Goal: Navigation & Orientation: Locate item on page

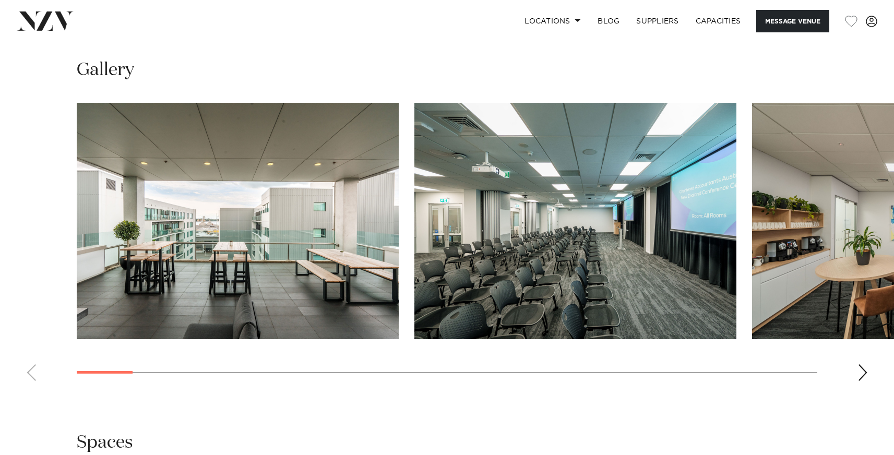
scroll to position [1028, 0]
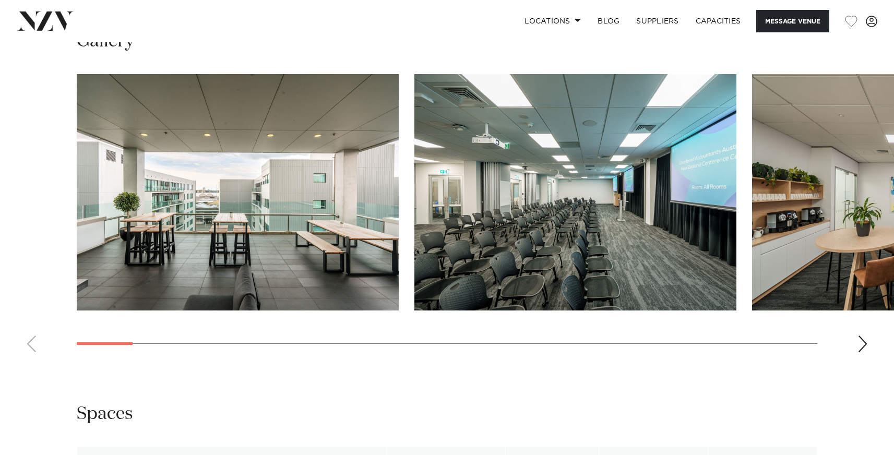
click at [865, 344] on div "Next slide" at bounding box center [863, 344] width 10 height 17
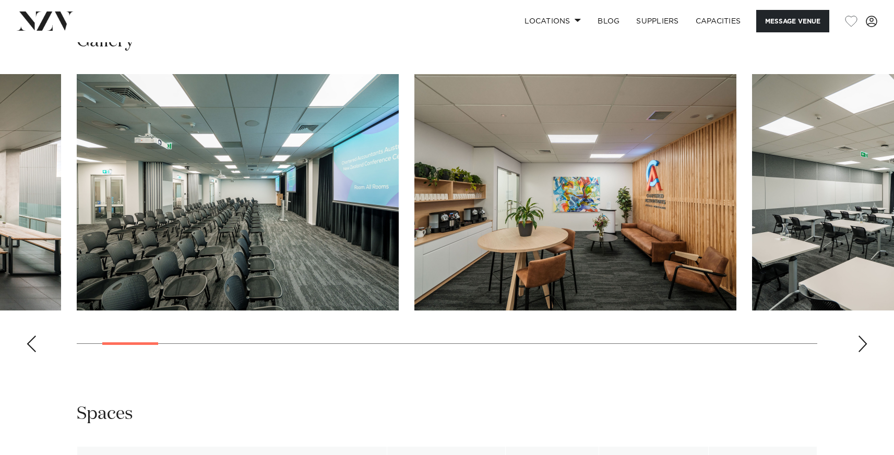
click at [864, 344] on div "Next slide" at bounding box center [863, 344] width 10 height 17
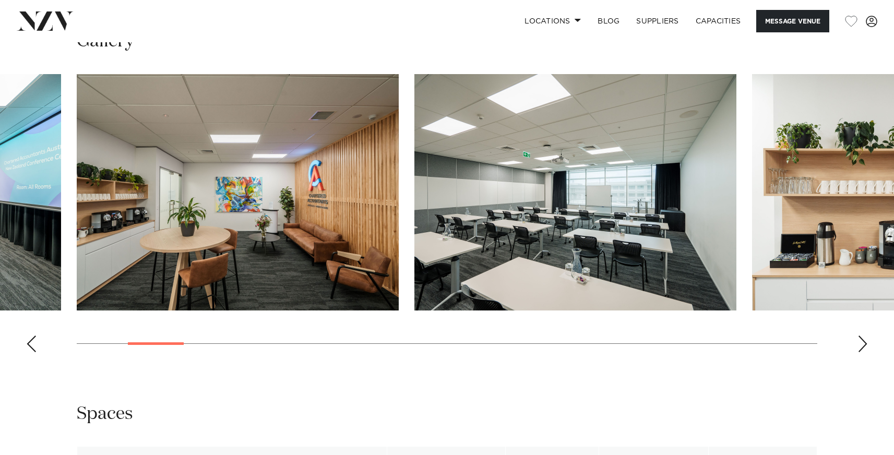
click at [864, 344] on div "Next slide" at bounding box center [863, 344] width 10 height 17
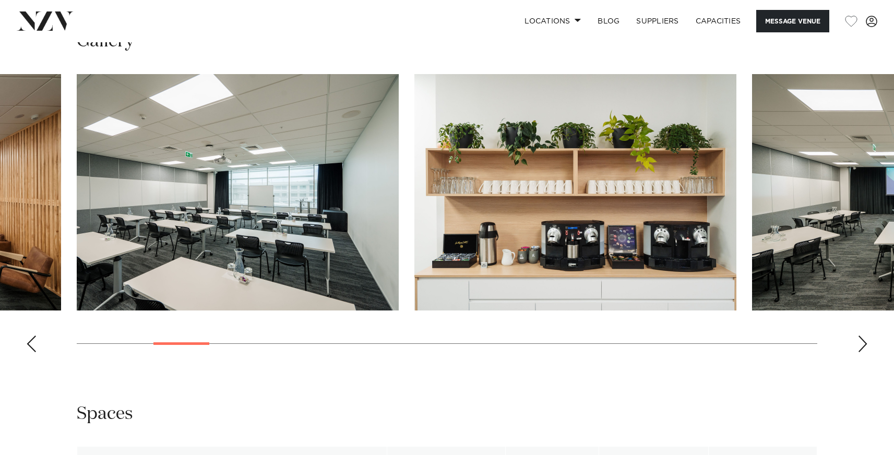
click at [864, 344] on div "Next slide" at bounding box center [863, 344] width 10 height 17
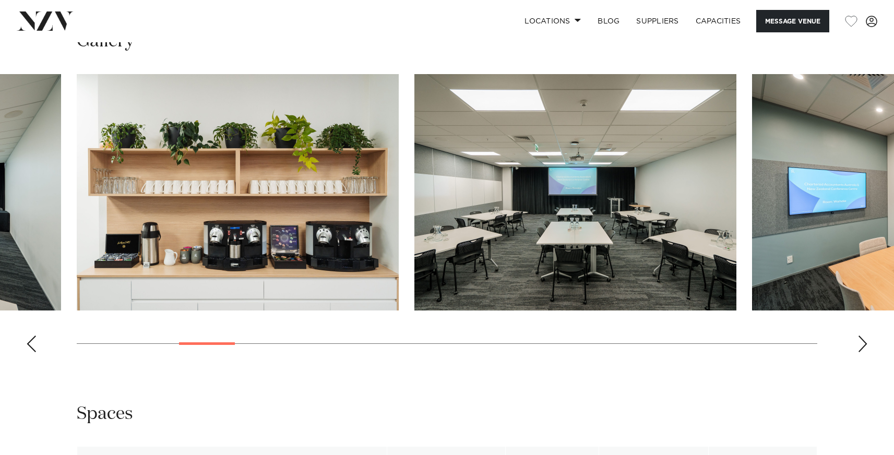
click at [864, 344] on div "Next slide" at bounding box center [863, 344] width 10 height 17
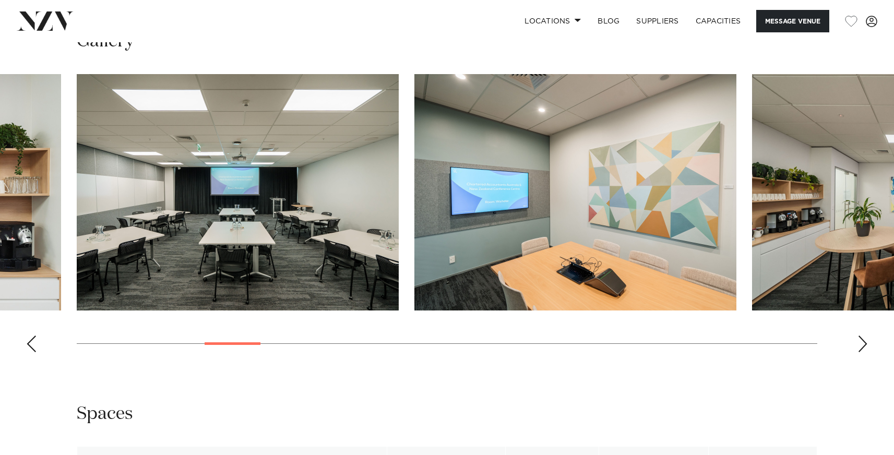
click at [864, 344] on div "Next slide" at bounding box center [863, 344] width 10 height 17
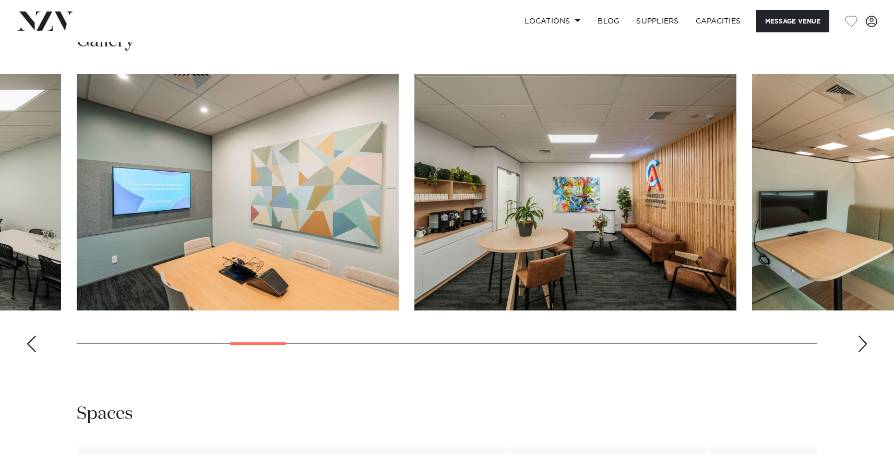
click at [861, 345] on div "Next slide" at bounding box center [863, 344] width 10 height 17
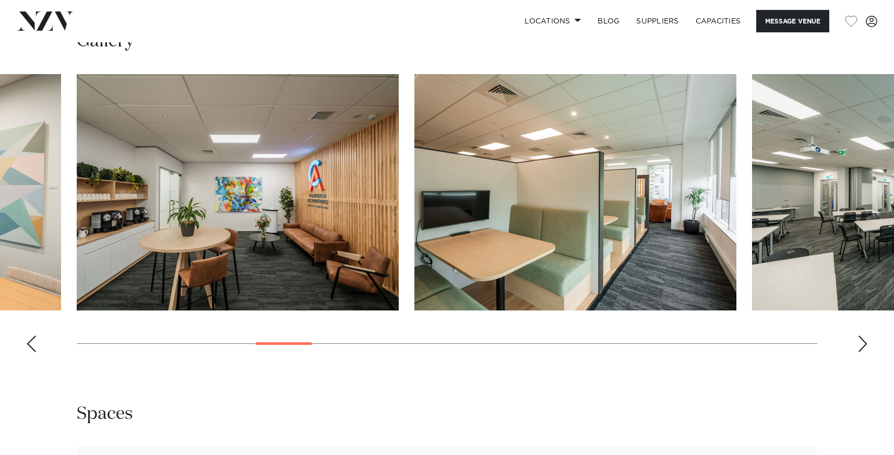
click at [861, 345] on div "Next slide" at bounding box center [863, 344] width 10 height 17
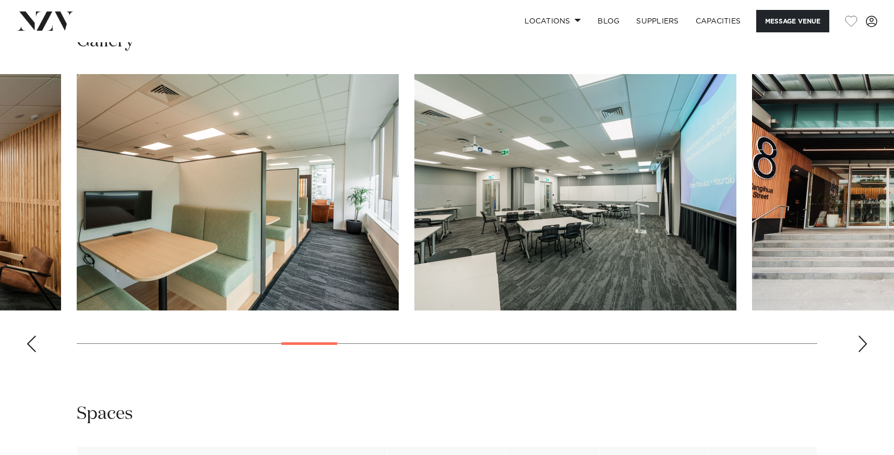
click at [861, 345] on div "Next slide" at bounding box center [863, 344] width 10 height 17
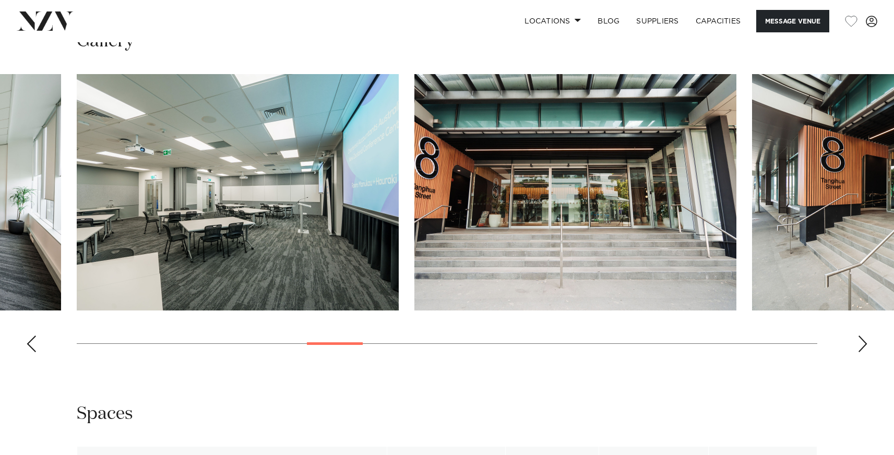
click at [861, 345] on div "Next slide" at bounding box center [863, 344] width 10 height 17
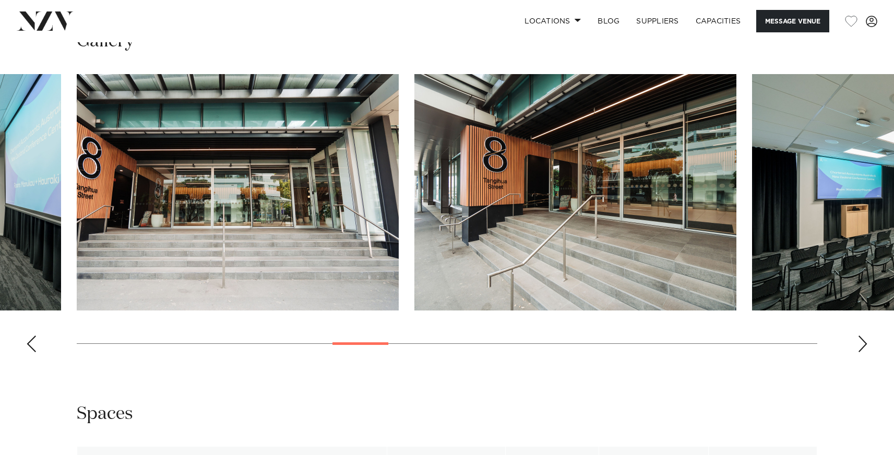
click at [861, 345] on div "Next slide" at bounding box center [863, 344] width 10 height 17
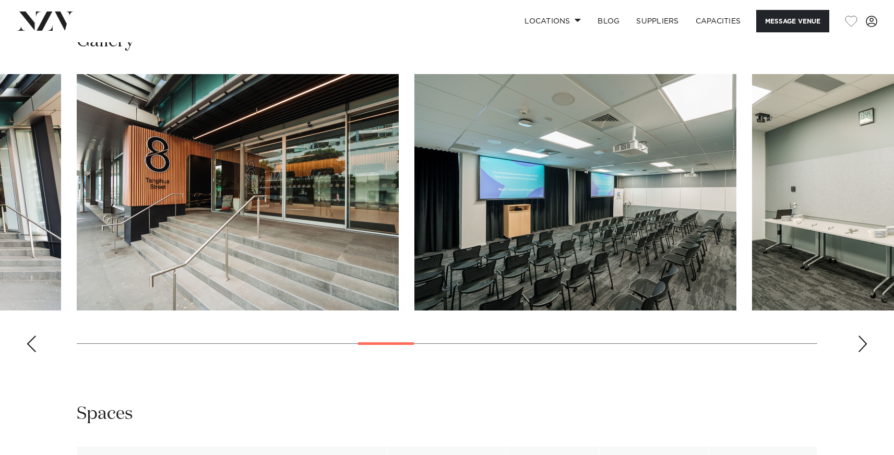
click at [861, 345] on div "Next slide" at bounding box center [863, 344] width 10 height 17
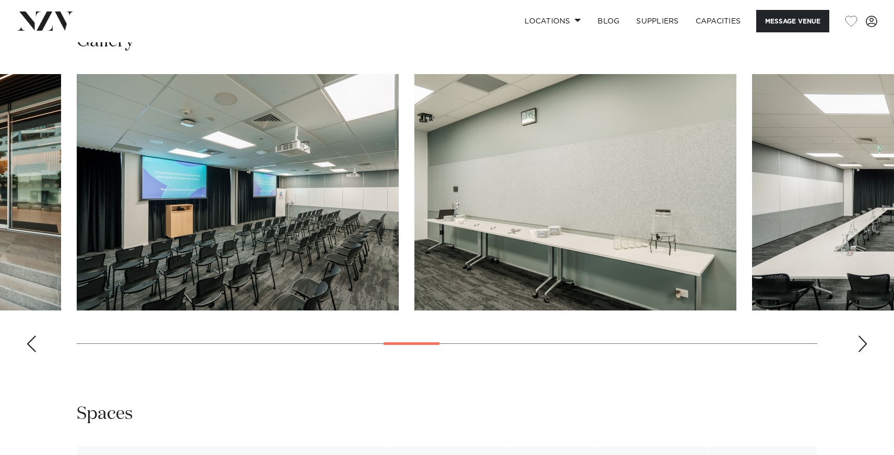
click at [861, 345] on div "Next slide" at bounding box center [863, 344] width 10 height 17
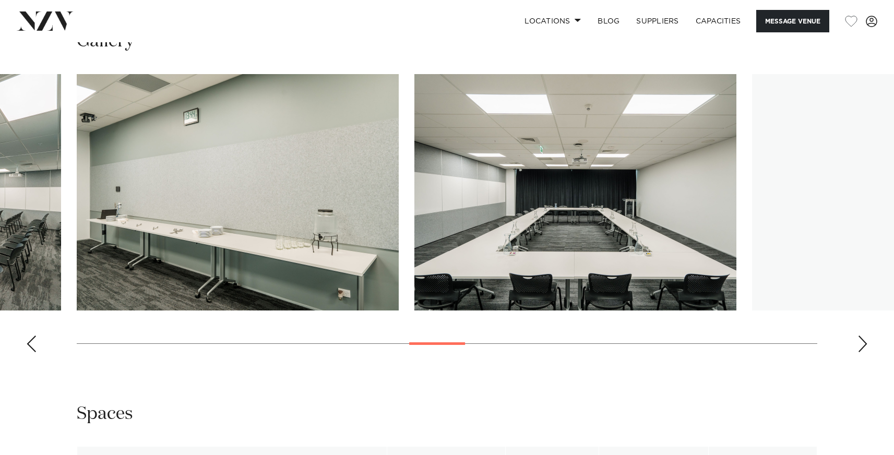
click at [861, 345] on div "Next slide" at bounding box center [863, 344] width 10 height 17
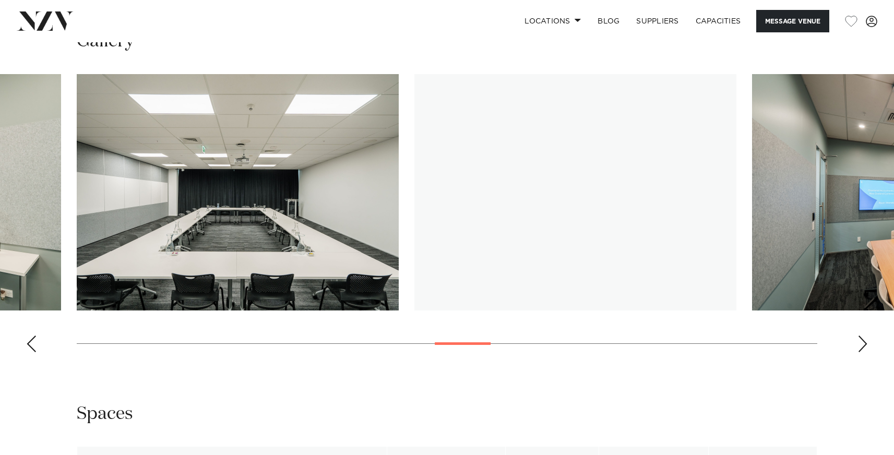
click at [861, 345] on div "Next slide" at bounding box center [863, 344] width 10 height 17
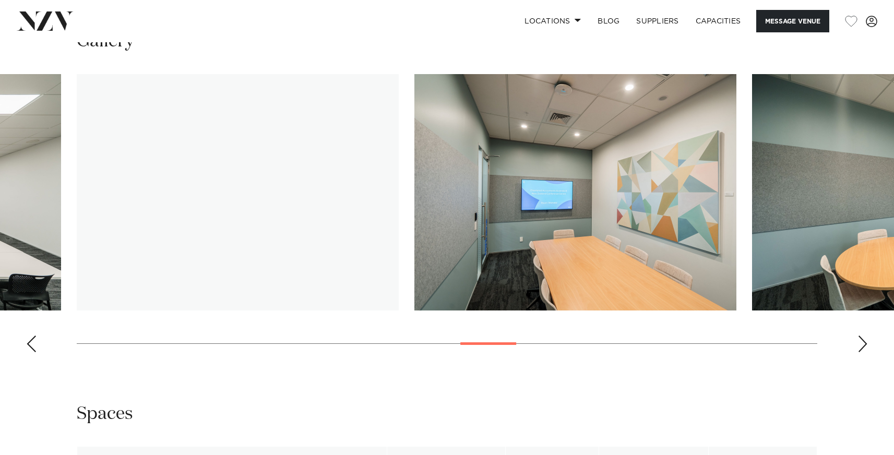
click at [861, 345] on div "Next slide" at bounding box center [863, 344] width 10 height 17
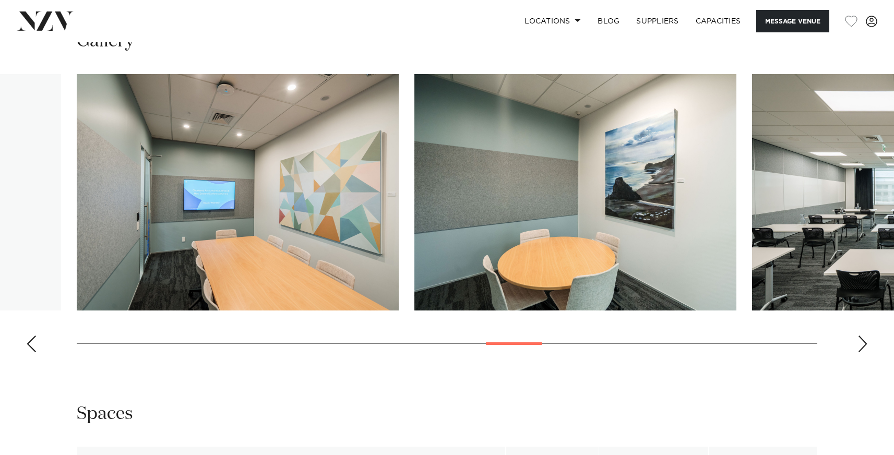
click at [861, 345] on div "Next slide" at bounding box center [863, 344] width 10 height 17
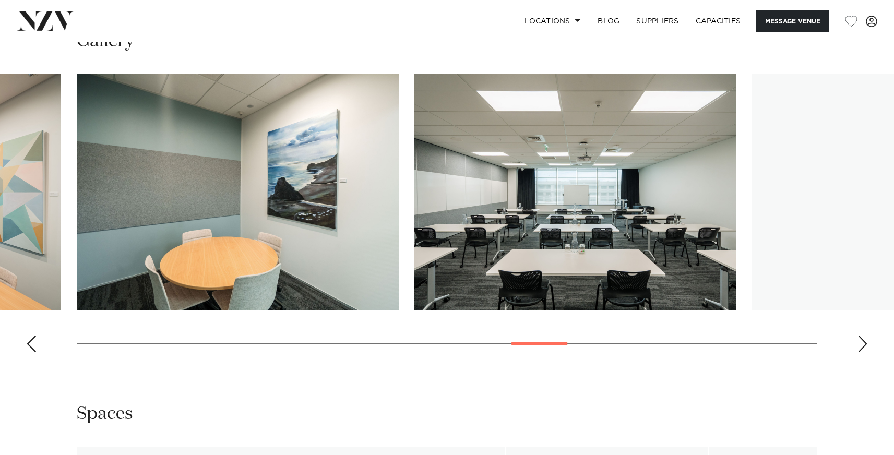
click at [861, 345] on div "Next slide" at bounding box center [863, 344] width 10 height 17
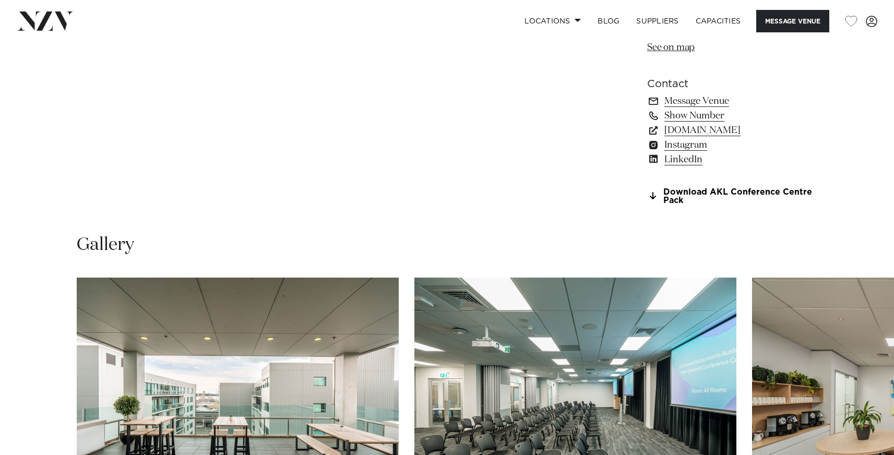
scroll to position [1035, 0]
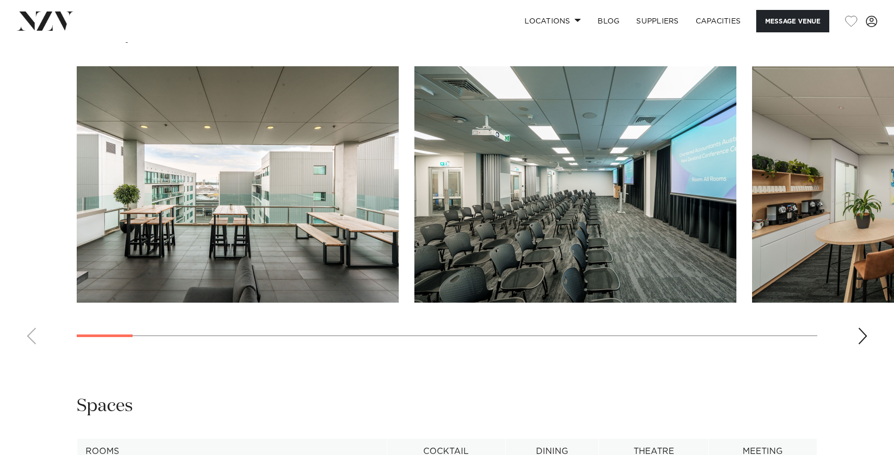
click at [865, 335] on div "Next slide" at bounding box center [863, 336] width 10 height 17
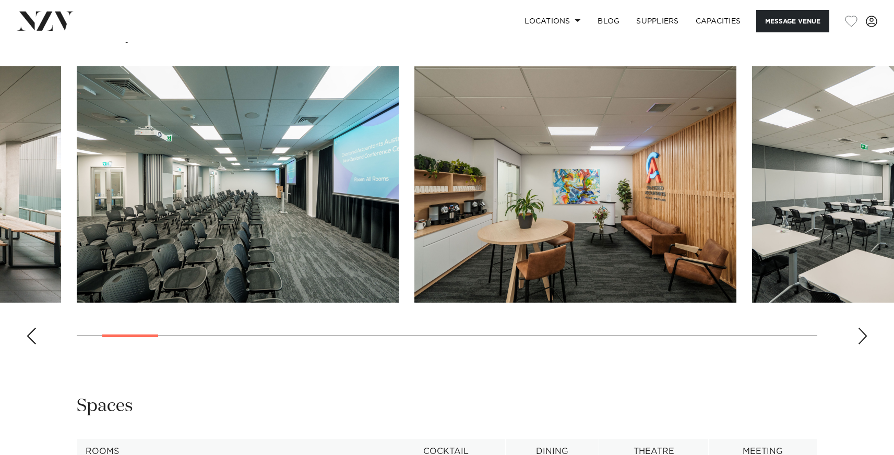
click at [865, 335] on div "Next slide" at bounding box center [863, 336] width 10 height 17
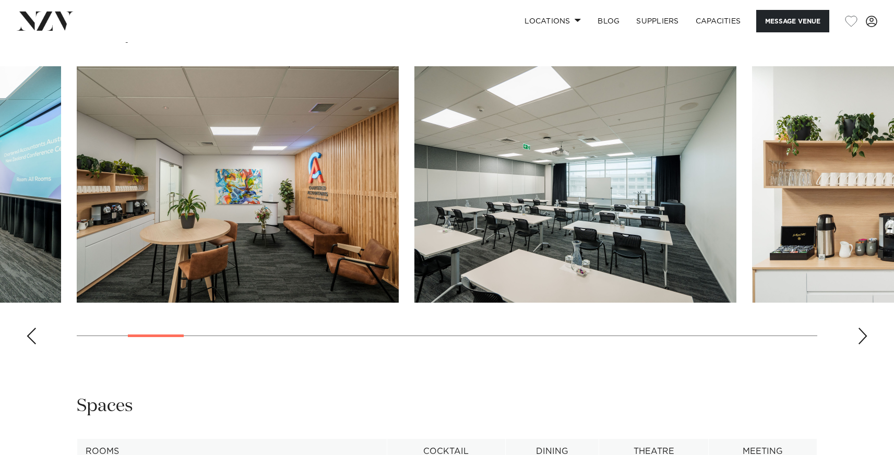
click at [865, 335] on div "Next slide" at bounding box center [863, 336] width 10 height 17
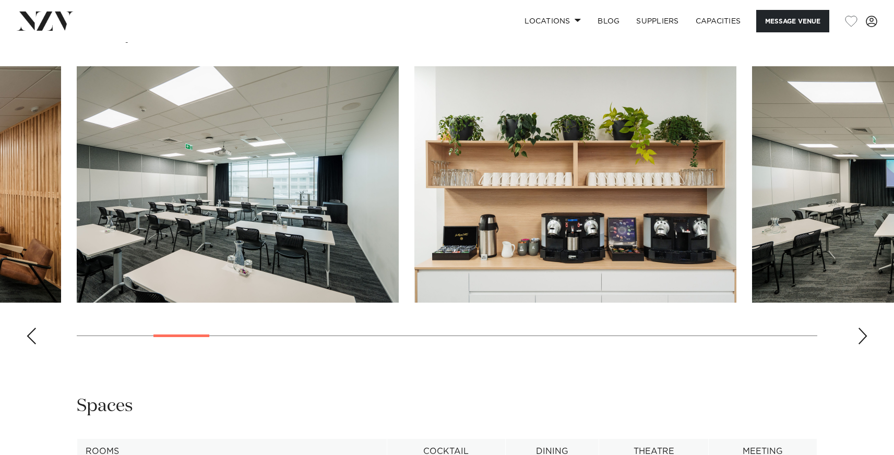
click at [865, 335] on div "Next slide" at bounding box center [863, 336] width 10 height 17
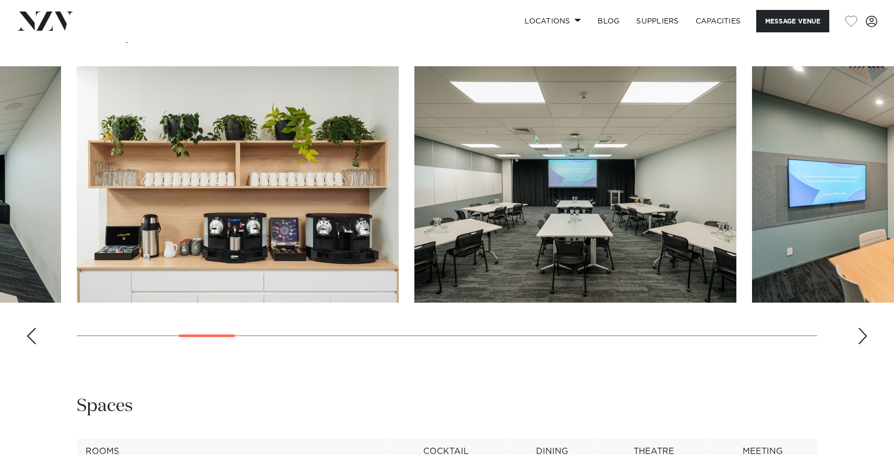
click at [865, 335] on div "Next slide" at bounding box center [863, 336] width 10 height 17
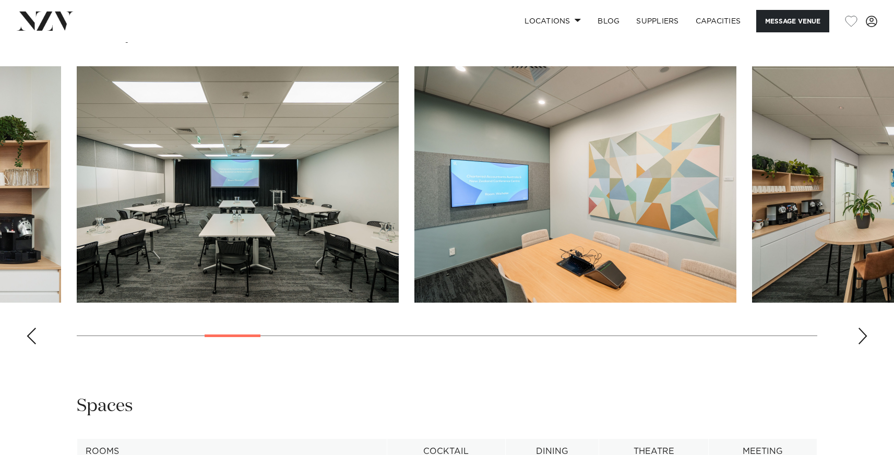
click at [865, 335] on div "Next slide" at bounding box center [863, 336] width 10 height 17
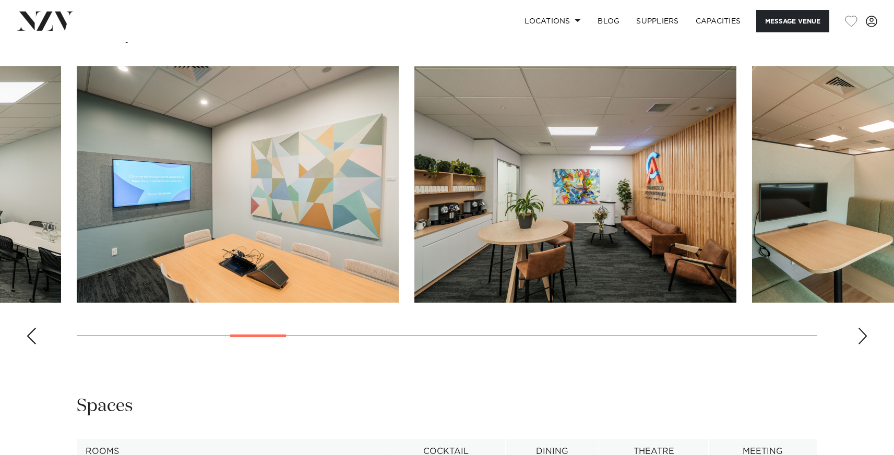
click at [865, 335] on div "Next slide" at bounding box center [863, 336] width 10 height 17
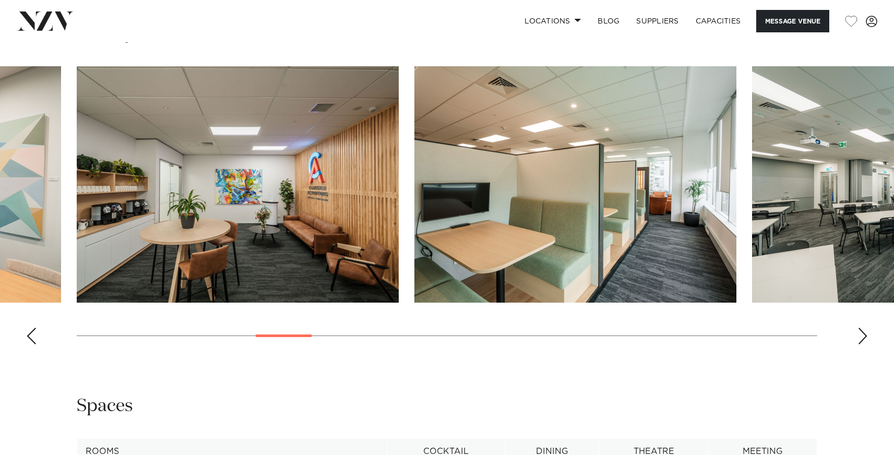
click at [865, 335] on div "Next slide" at bounding box center [863, 336] width 10 height 17
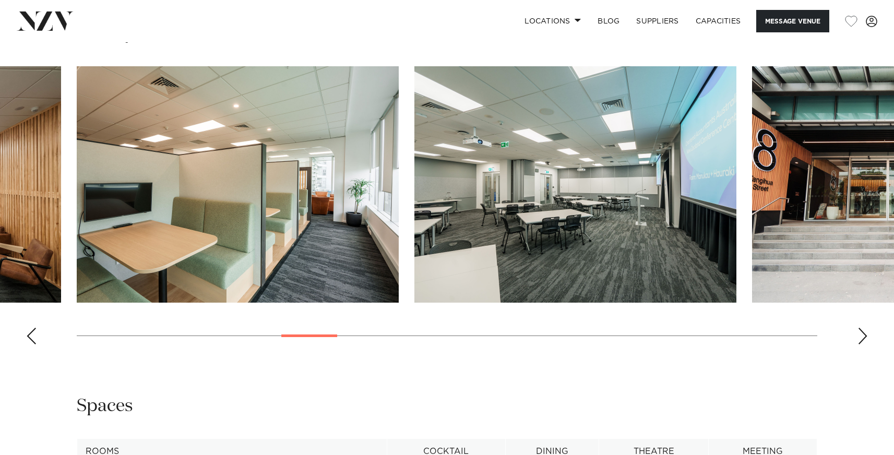
click at [865, 335] on div "Next slide" at bounding box center [863, 336] width 10 height 17
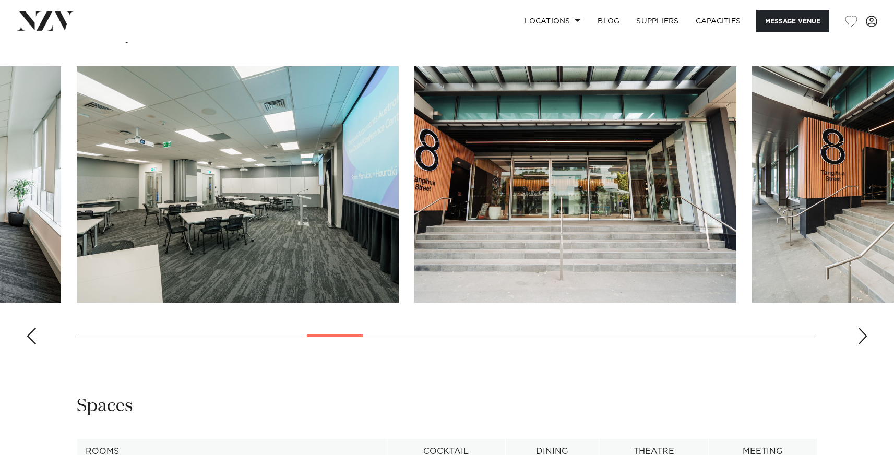
click at [864, 337] on div "Next slide" at bounding box center [863, 336] width 10 height 17
